Goal: Find specific page/section: Find specific page/section

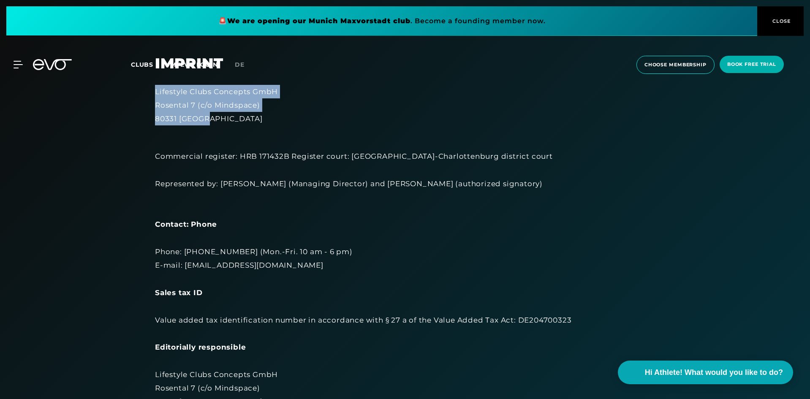
drag, startPoint x: 212, startPoint y: 117, endPoint x: 152, endPoint y: 93, distance: 64.0
click at [149, 94] on div "Imprint Lifestyle Clubs Concepts GmbH Rosental 7 (c/o Mindspace) 80331 Munich C…" at bounding box center [404, 363] width 523 height 616
copy div "Lifestyle Clubs Concepts GmbH Rosental 7 (c/o Mindspace) 80331 [GEOGRAPHIC_DATA]"
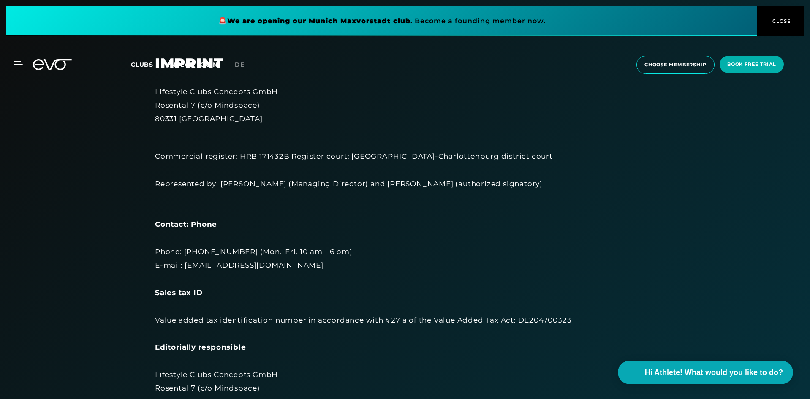
click at [366, 205] on div "Commercial register: HRB 171432B Register court: [GEOGRAPHIC_DATA]-Charlottenbu…" at bounding box center [405, 395] width 500 height 518
click at [782, 24] on span "CLOSE" at bounding box center [780, 21] width 21 height 8
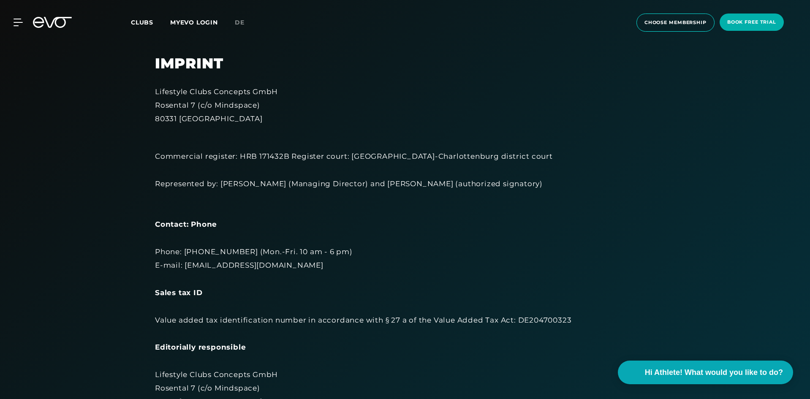
click at [144, 20] on span "Clubs" at bounding box center [142, 23] width 22 height 8
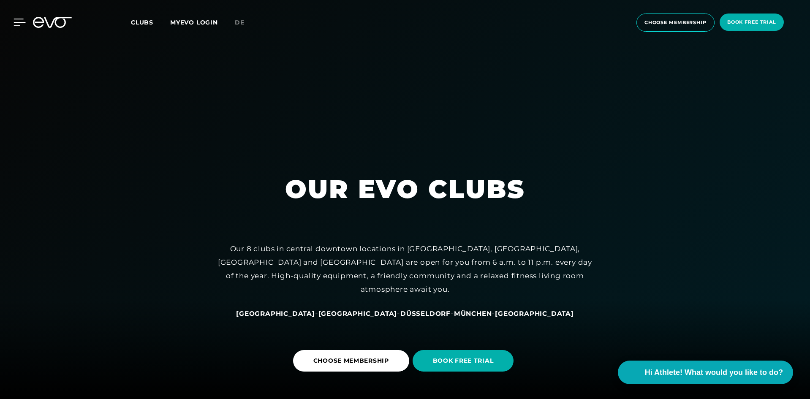
click at [16, 22] on icon at bounding box center [20, 23] width 12 height 8
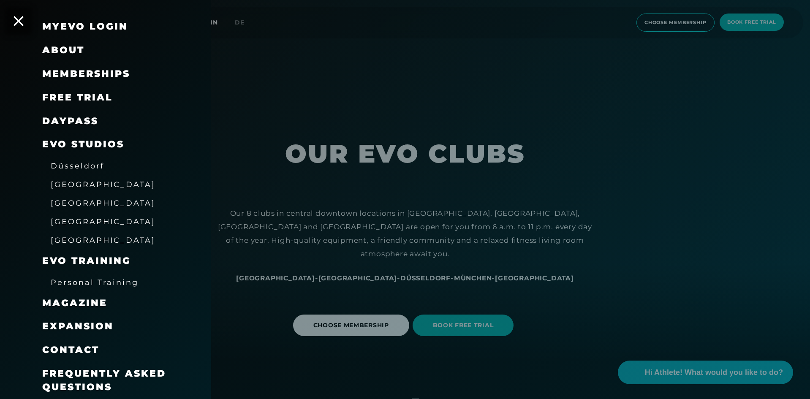
scroll to position [84, 0]
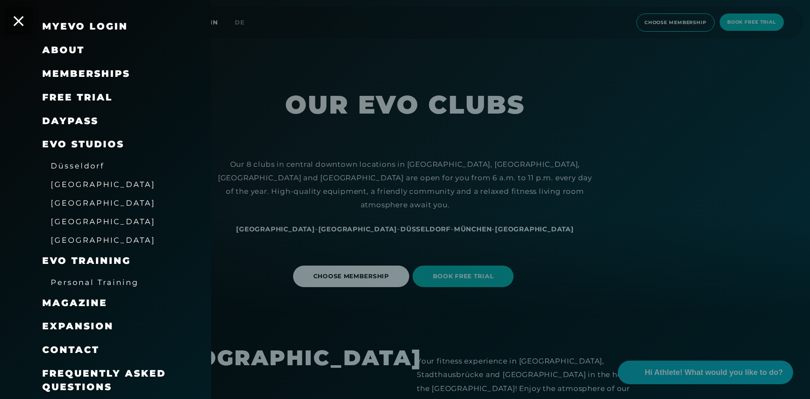
click at [87, 324] on span "Expansion" at bounding box center [77, 325] width 71 height 11
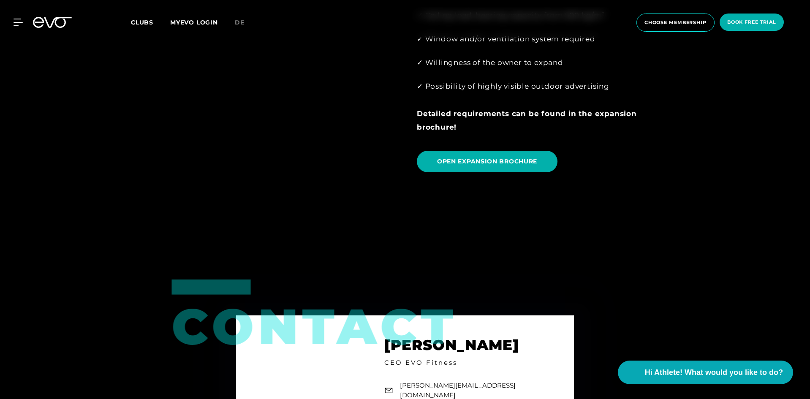
scroll to position [1097, 0]
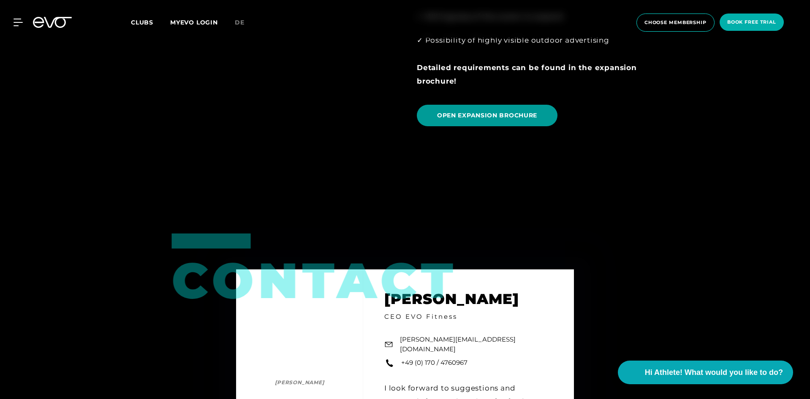
click at [470, 105] on link "OPEN EXPANSION BROCHURE" at bounding box center [487, 116] width 141 height 22
